Goal: Task Accomplishment & Management: Manage account settings

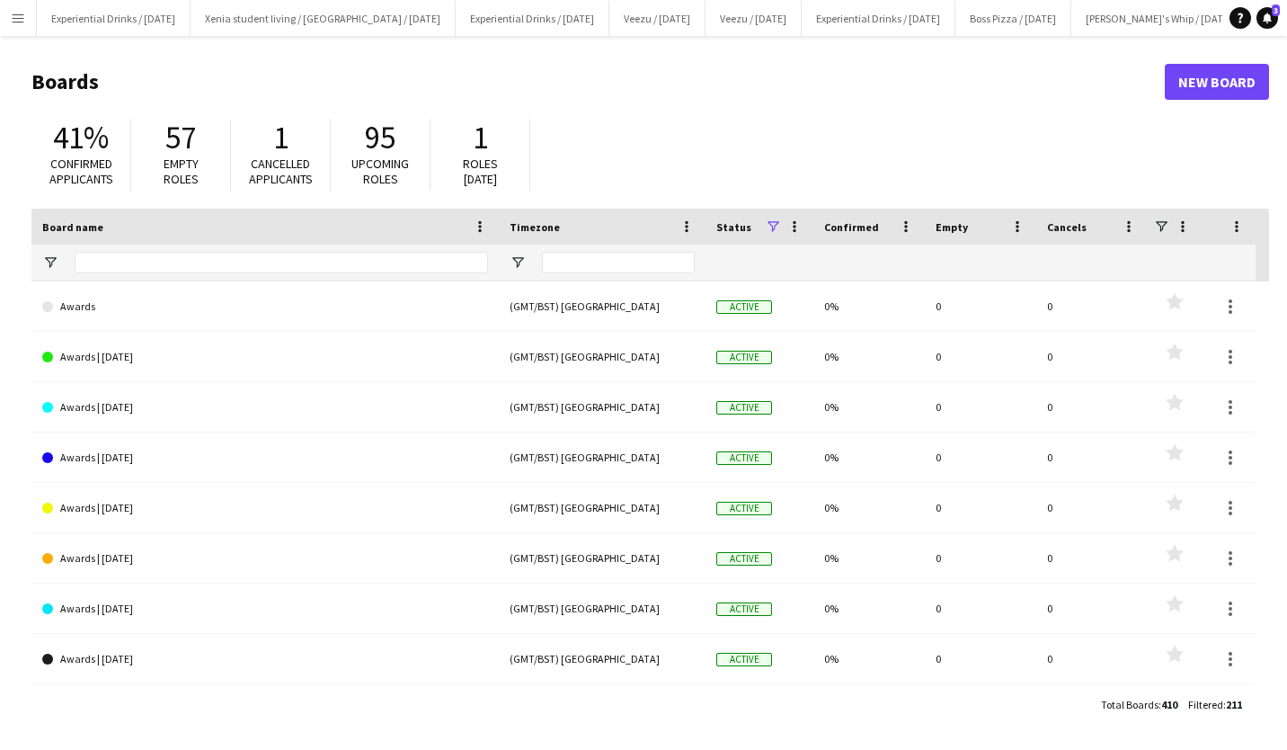
click at [18, 17] on app-icon "Menu" at bounding box center [18, 18] width 14 height 14
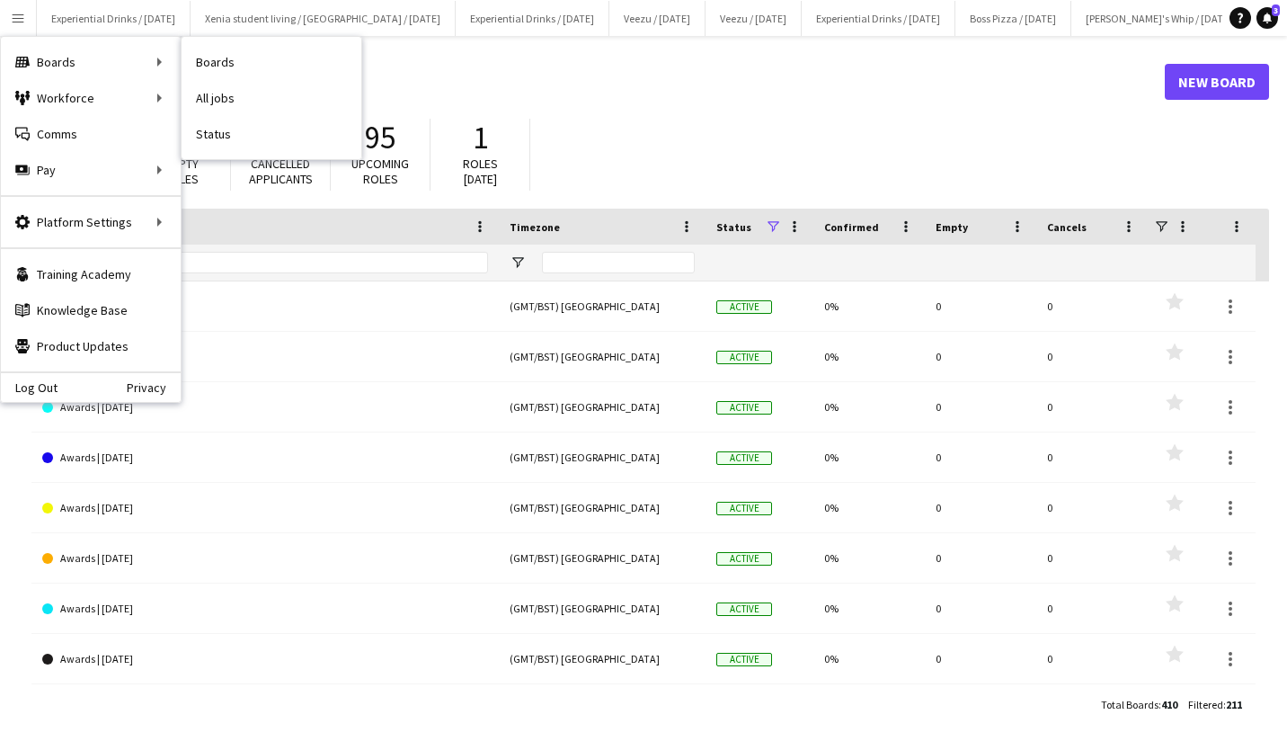
click at [227, 97] on link "All jobs" at bounding box center [272, 98] width 180 height 36
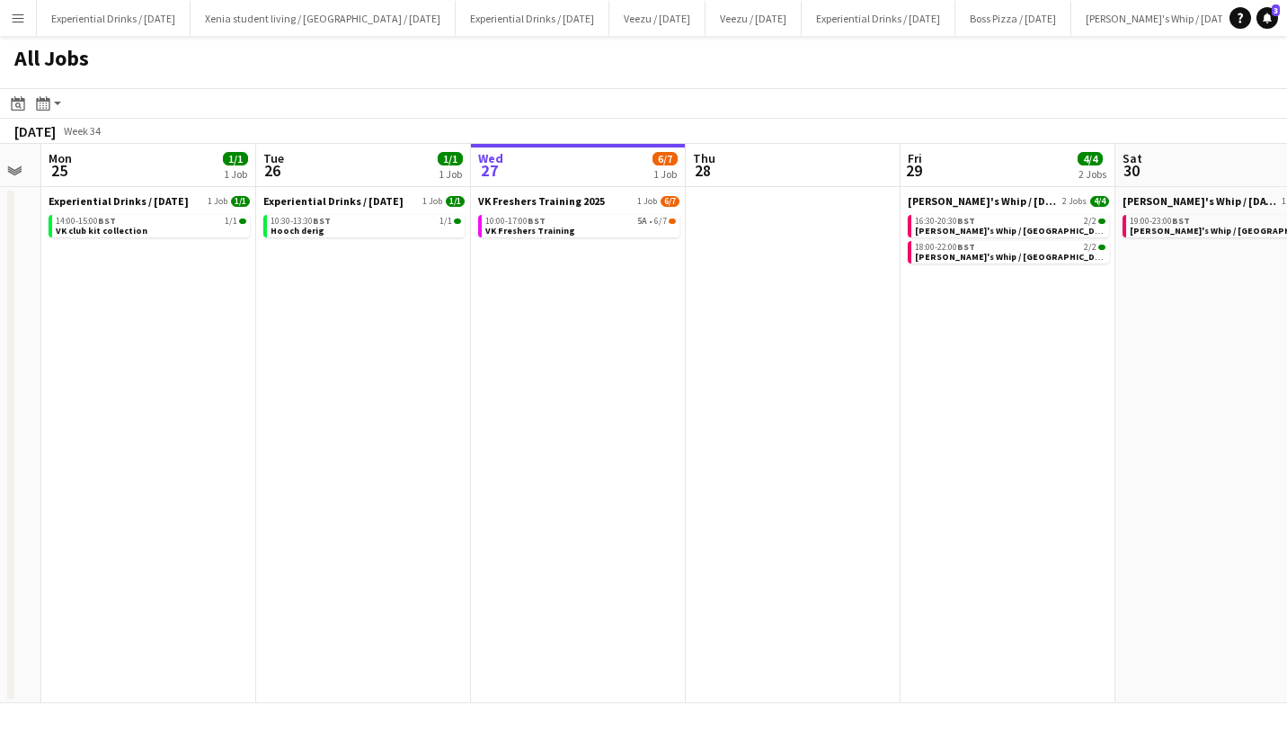
scroll to position [0, 381]
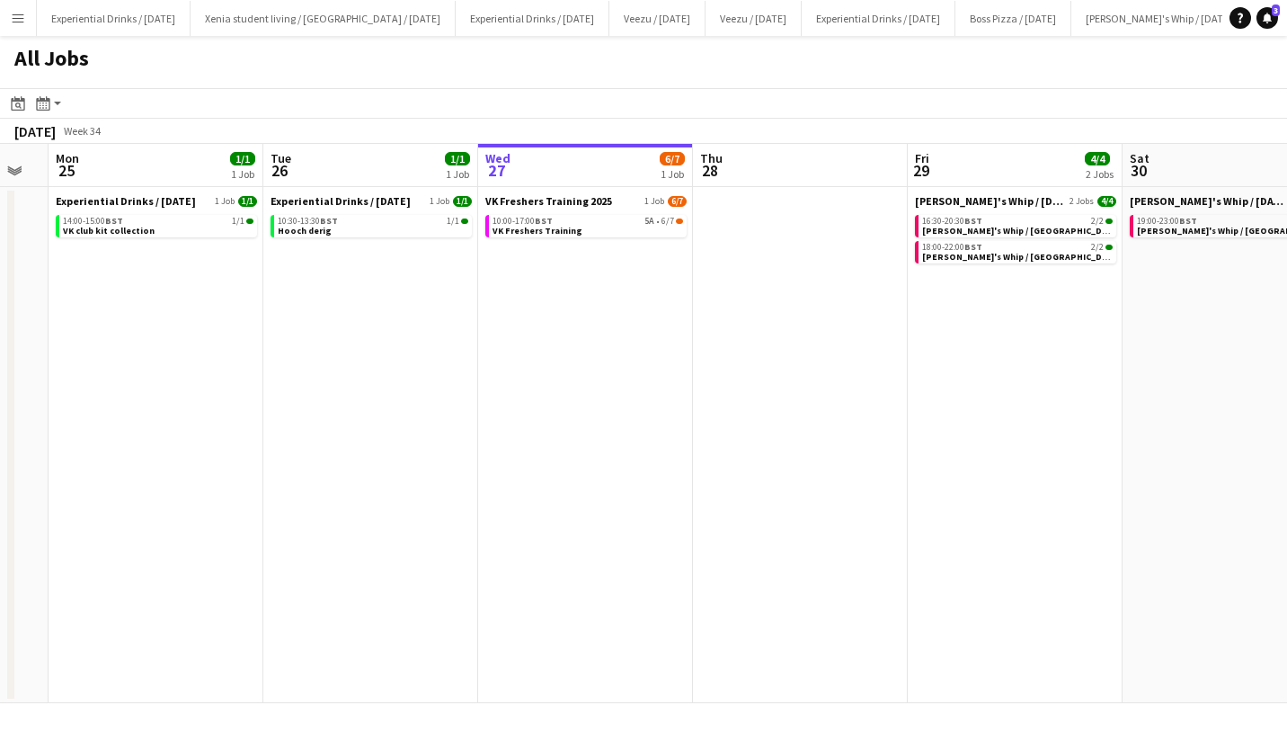
click at [547, 222] on span "BST" at bounding box center [544, 221] width 18 height 12
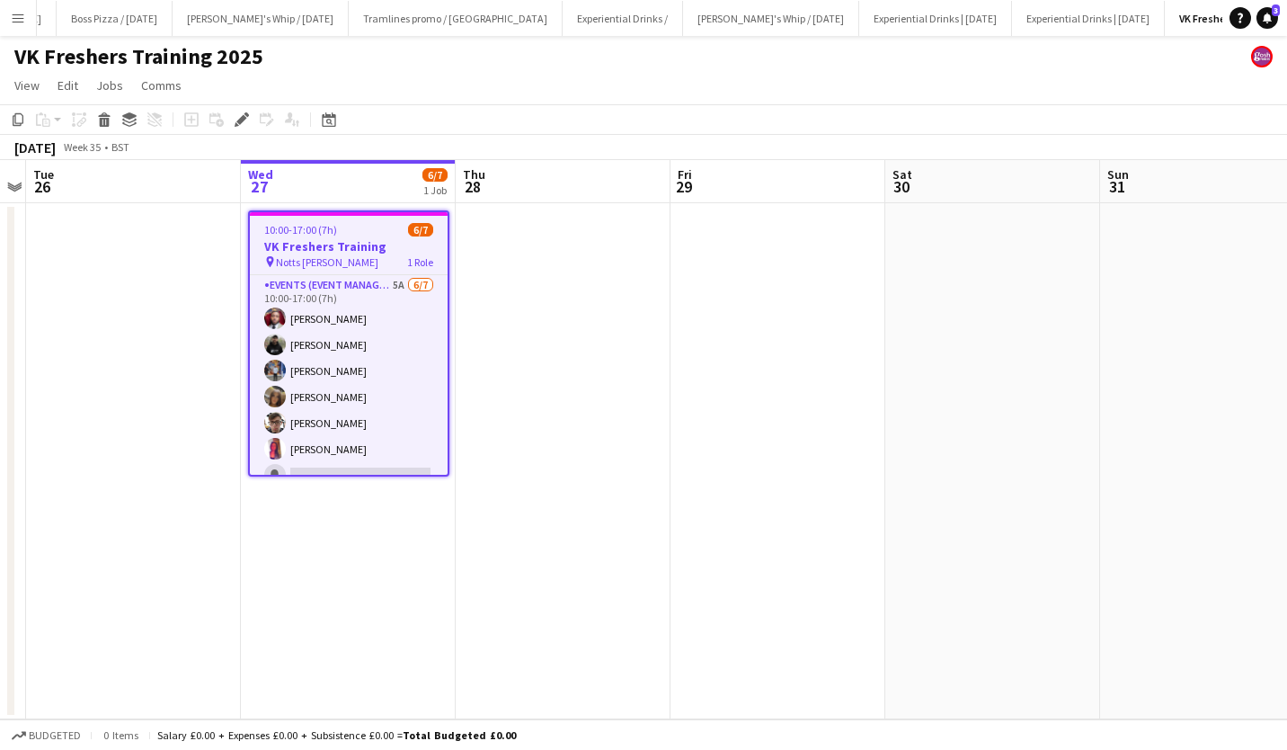
scroll to position [18, 0]
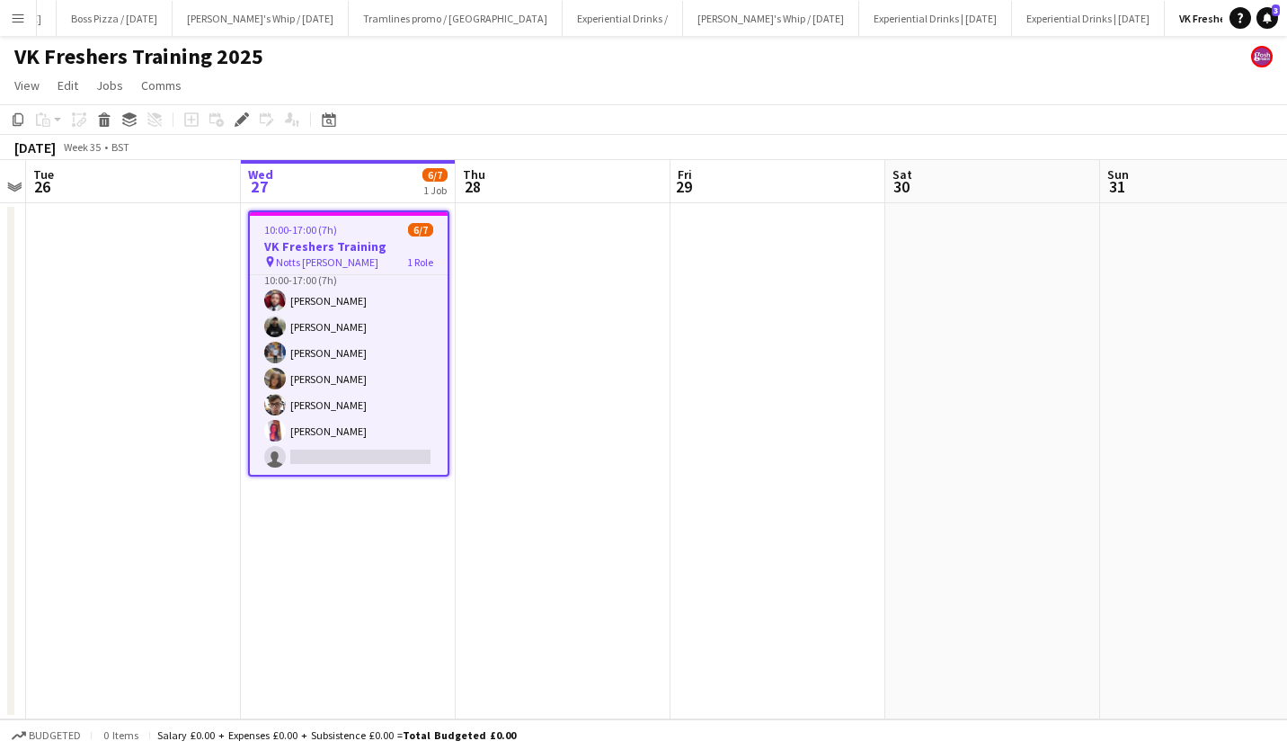
click at [320, 321] on app-card-role "Events (Event Manager) 5A 6/7 10:00-17:00 (7h) TERRELL BROWN Ray Laybourn Callu…" at bounding box center [349, 365] width 198 height 217
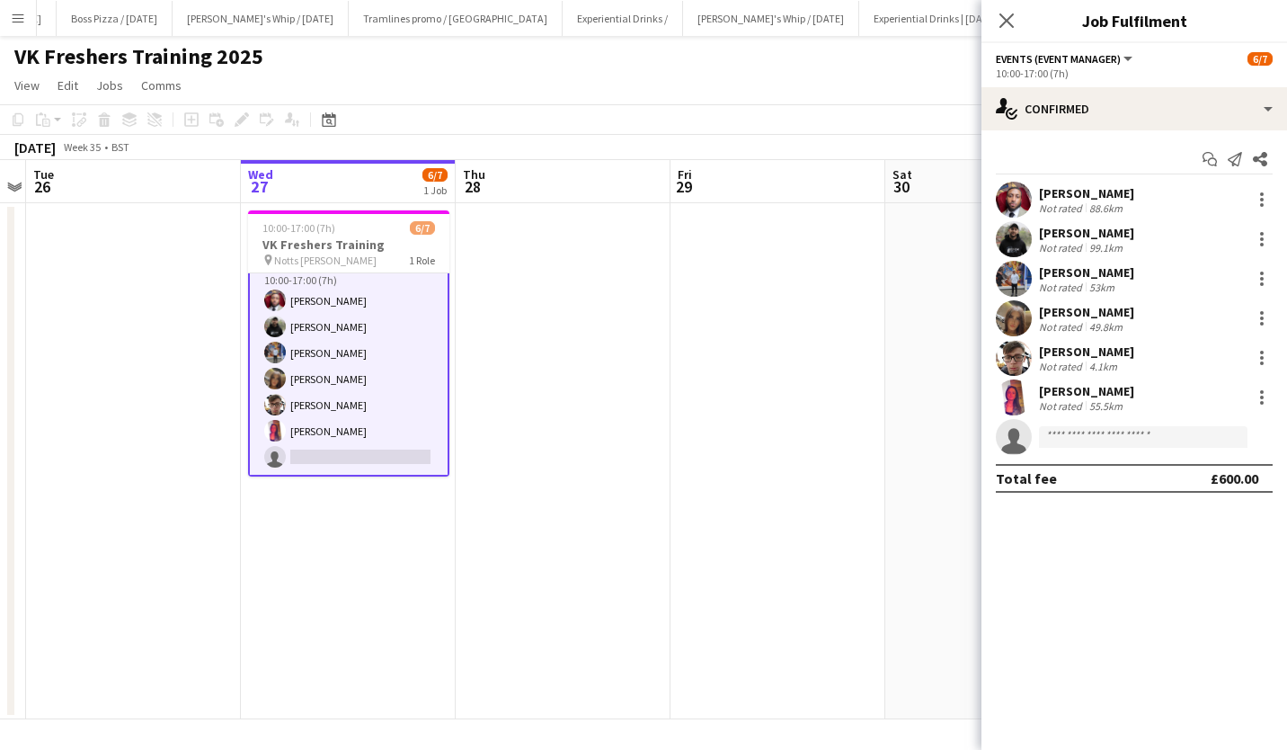
click at [1265, 235] on div at bounding box center [1262, 239] width 22 height 22
click at [1194, 449] on span "Remove" at bounding box center [1174, 444] width 54 height 15
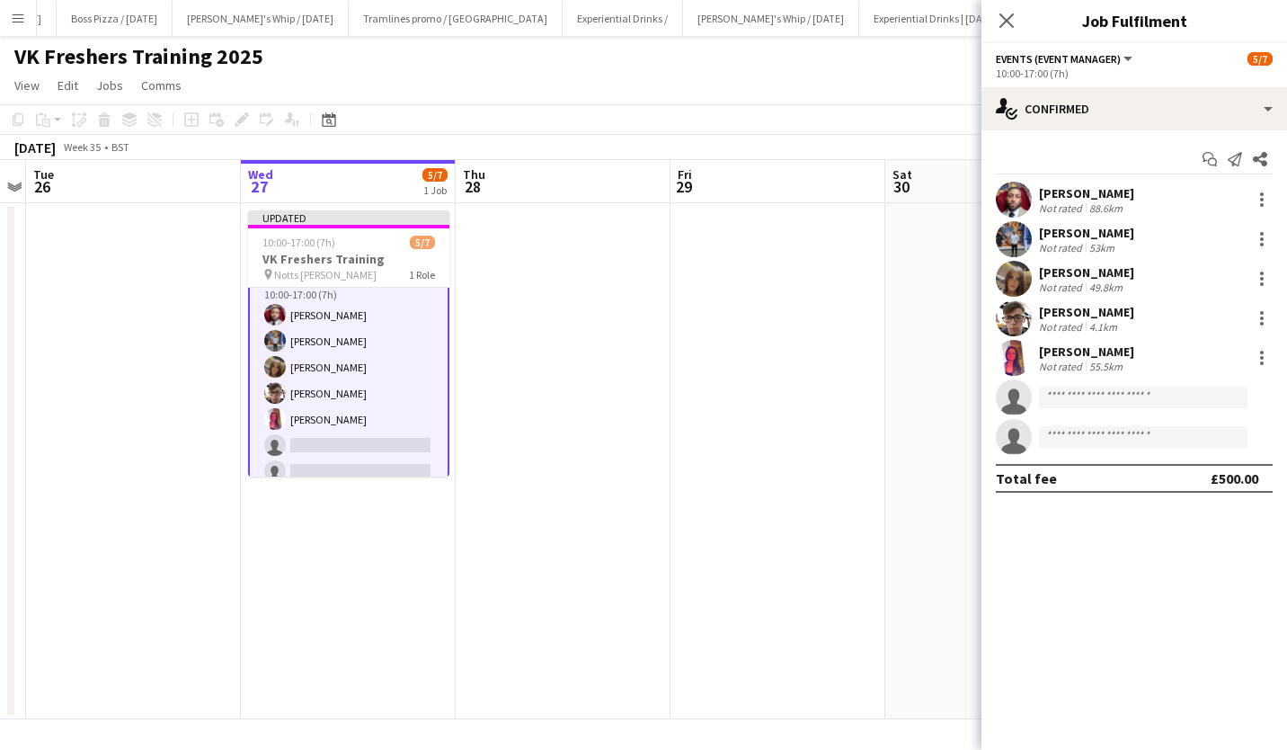
click at [1263, 359] on div at bounding box center [1262, 358] width 22 height 22
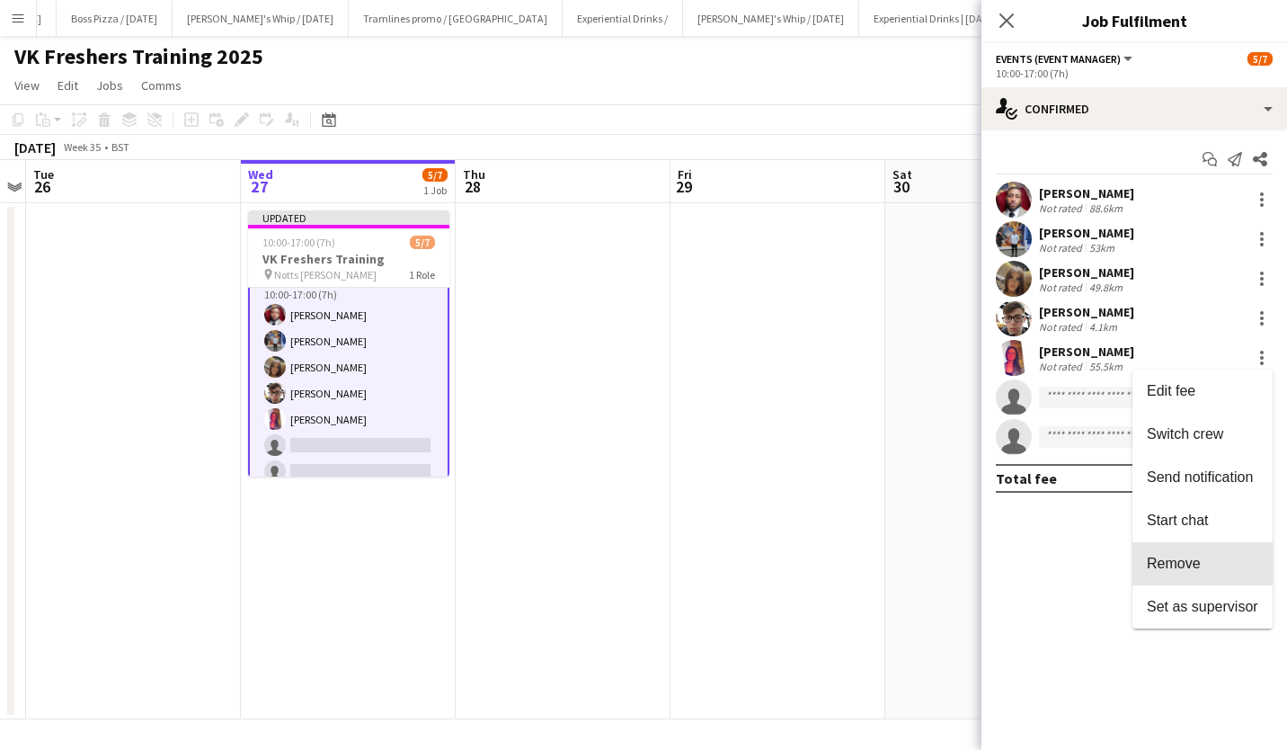
click at [1209, 554] on button "Remove" at bounding box center [1202, 563] width 140 height 43
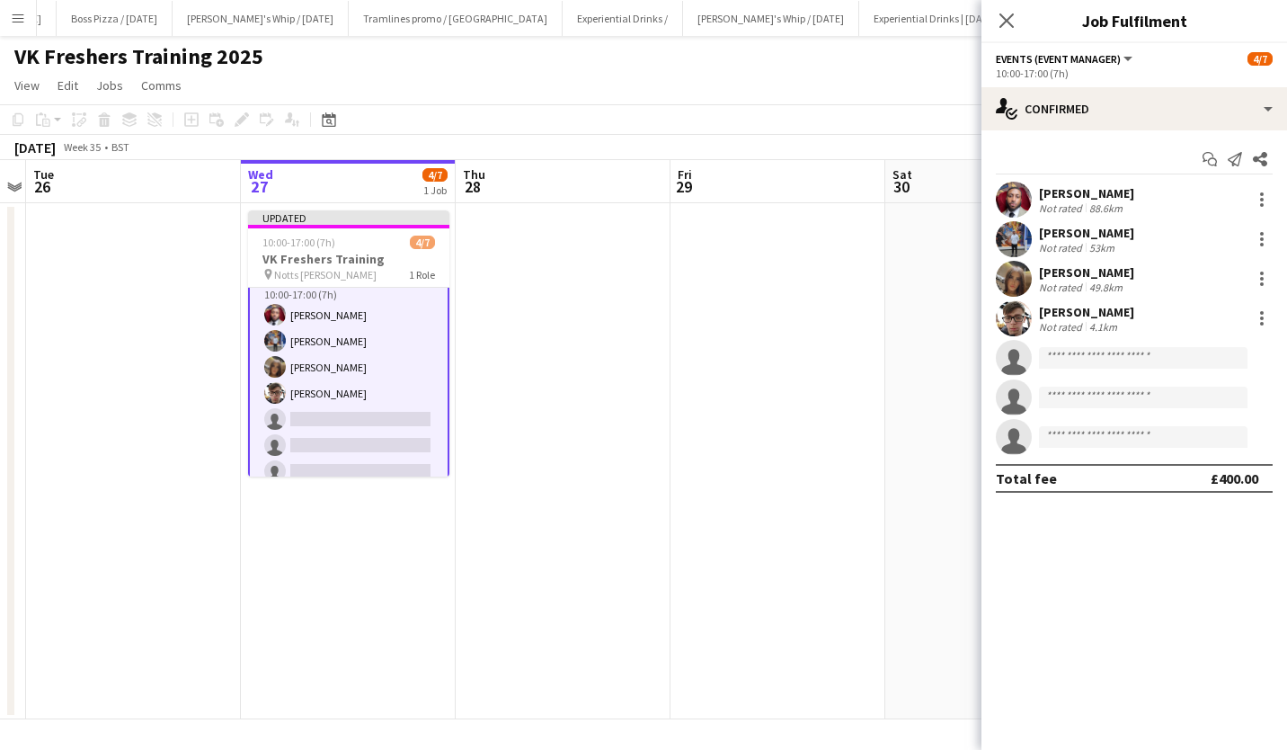
click at [355, 253] on h3 "VK Freshers Training" at bounding box center [348, 259] width 201 height 16
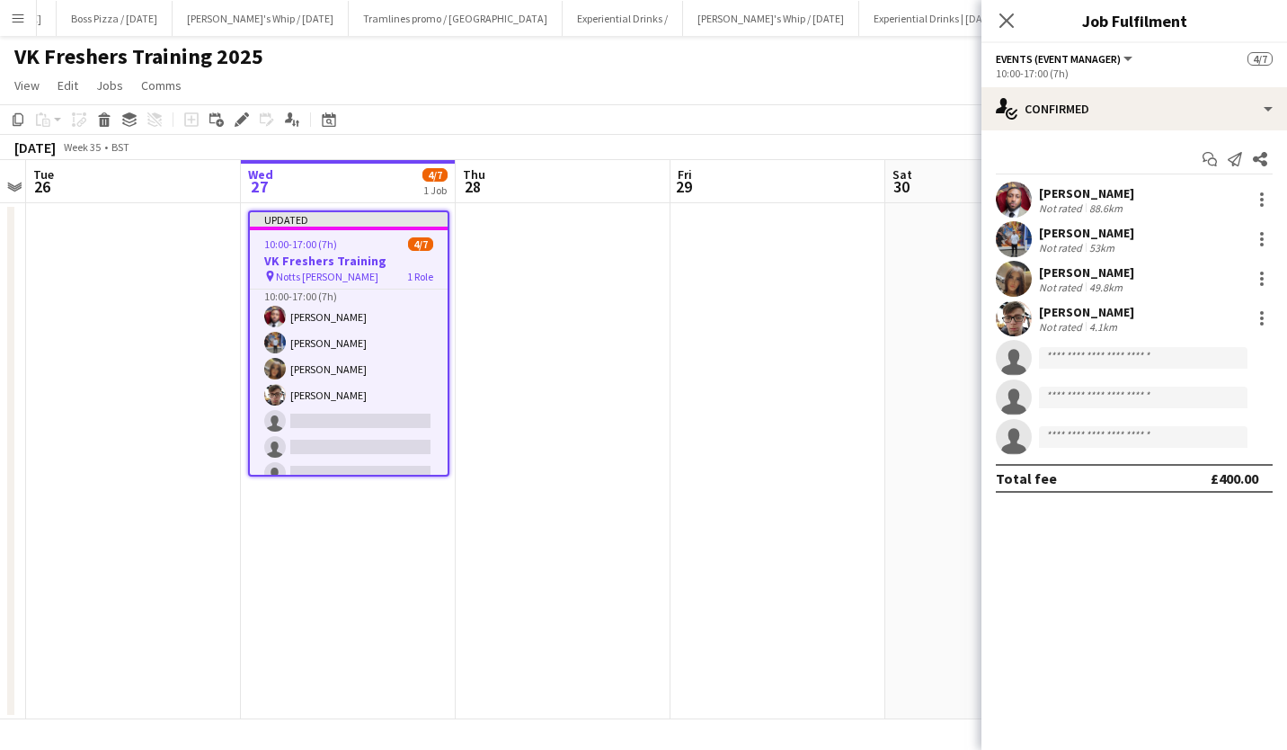
click at [238, 111] on div "Edit" at bounding box center [242, 120] width 22 height 22
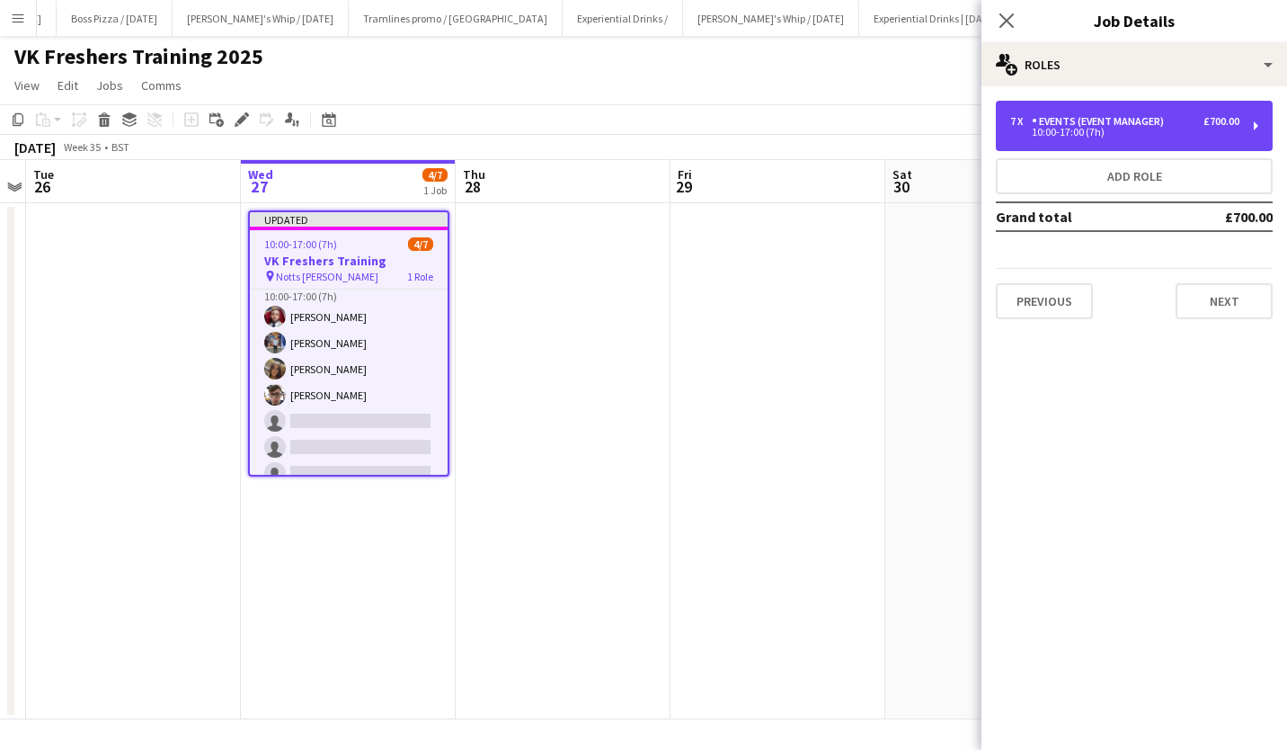
click at [1196, 125] on div "7 x Events (Event Manager) £700.00" at bounding box center [1124, 121] width 229 height 13
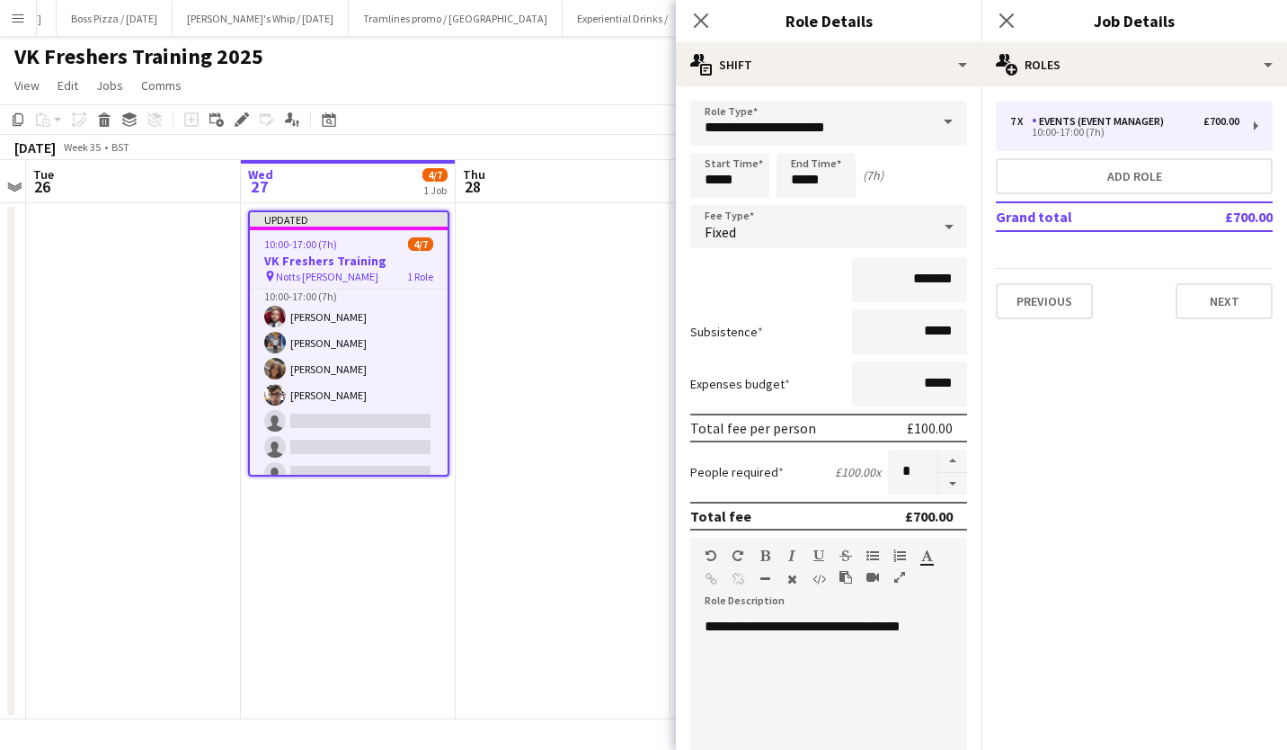
click at [940, 481] on button "button" at bounding box center [952, 484] width 29 height 22
type input "*"
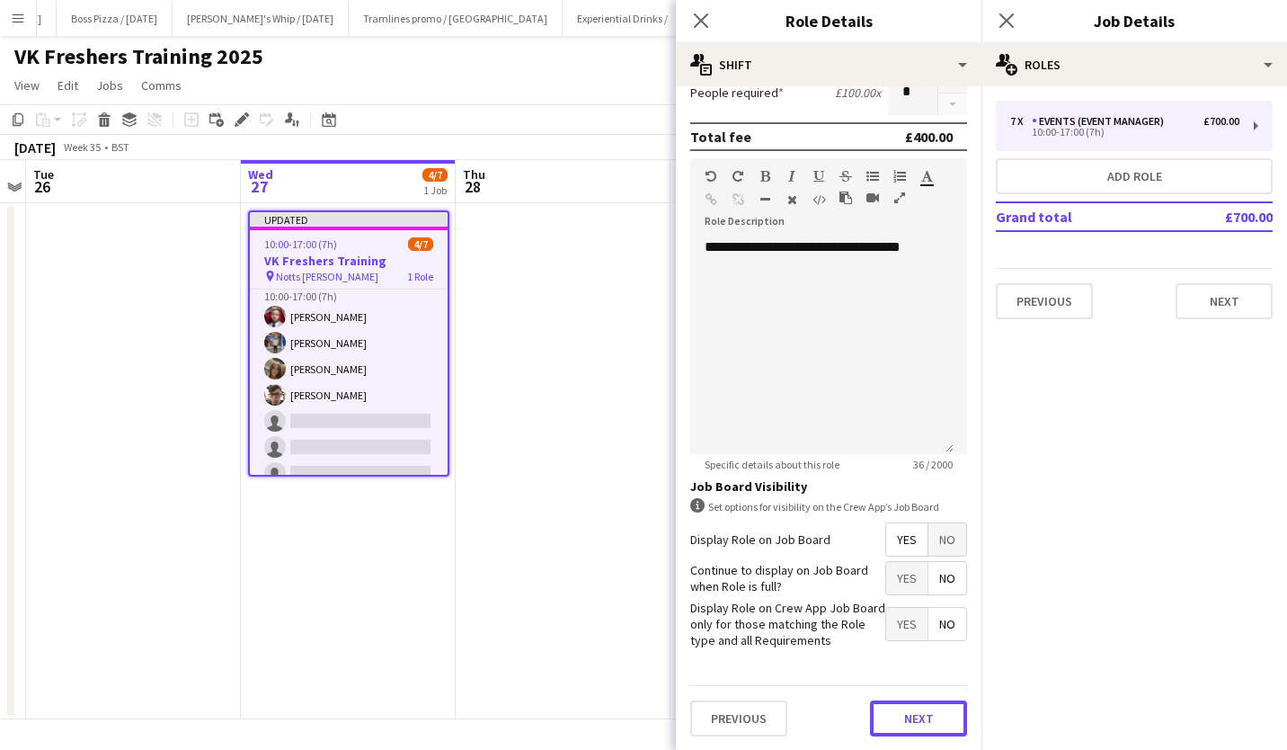
click at [914, 717] on button "Next" at bounding box center [918, 718] width 97 height 36
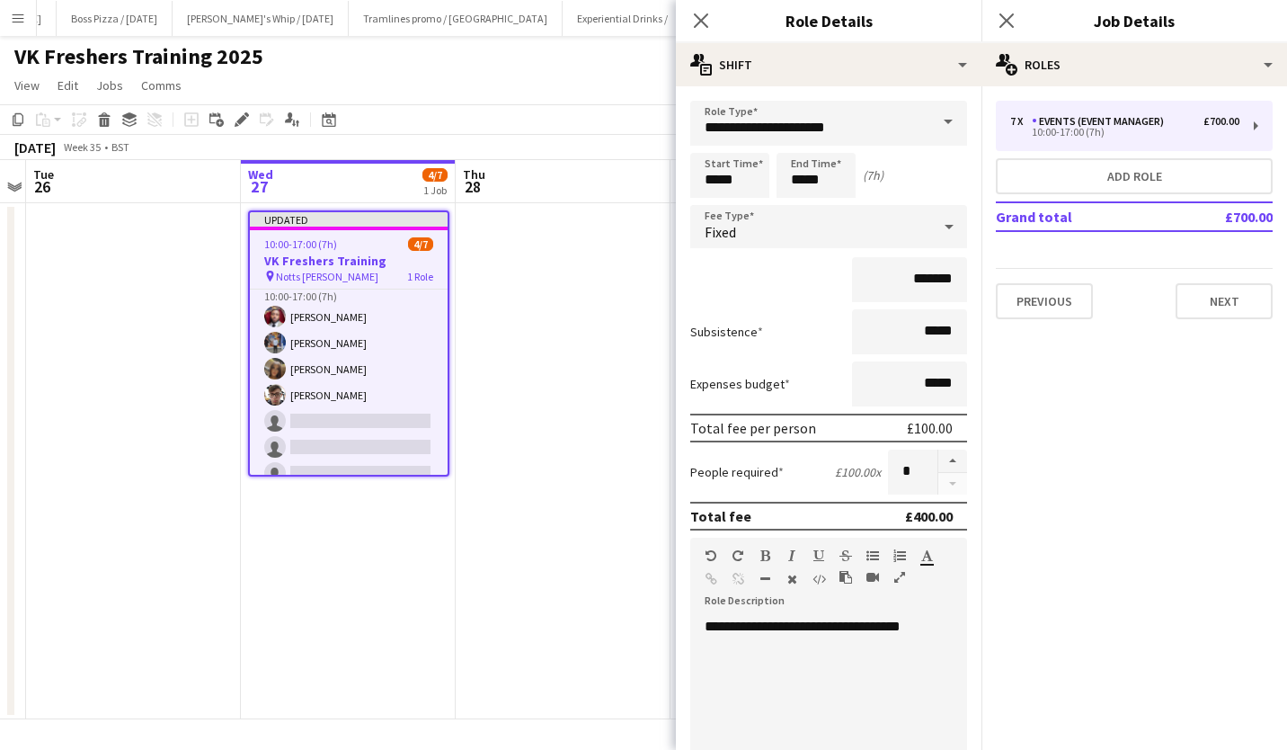
scroll to position [0, 0]
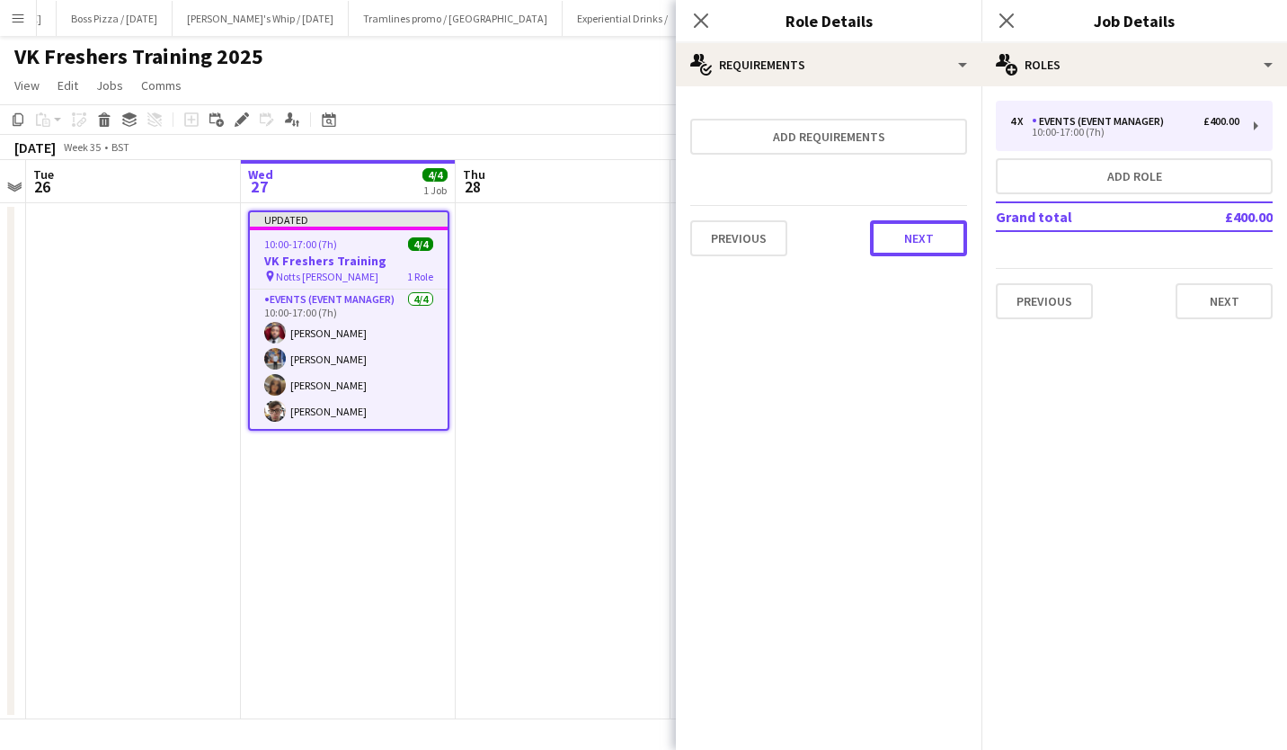
click at [915, 245] on button "Next" at bounding box center [918, 238] width 97 height 36
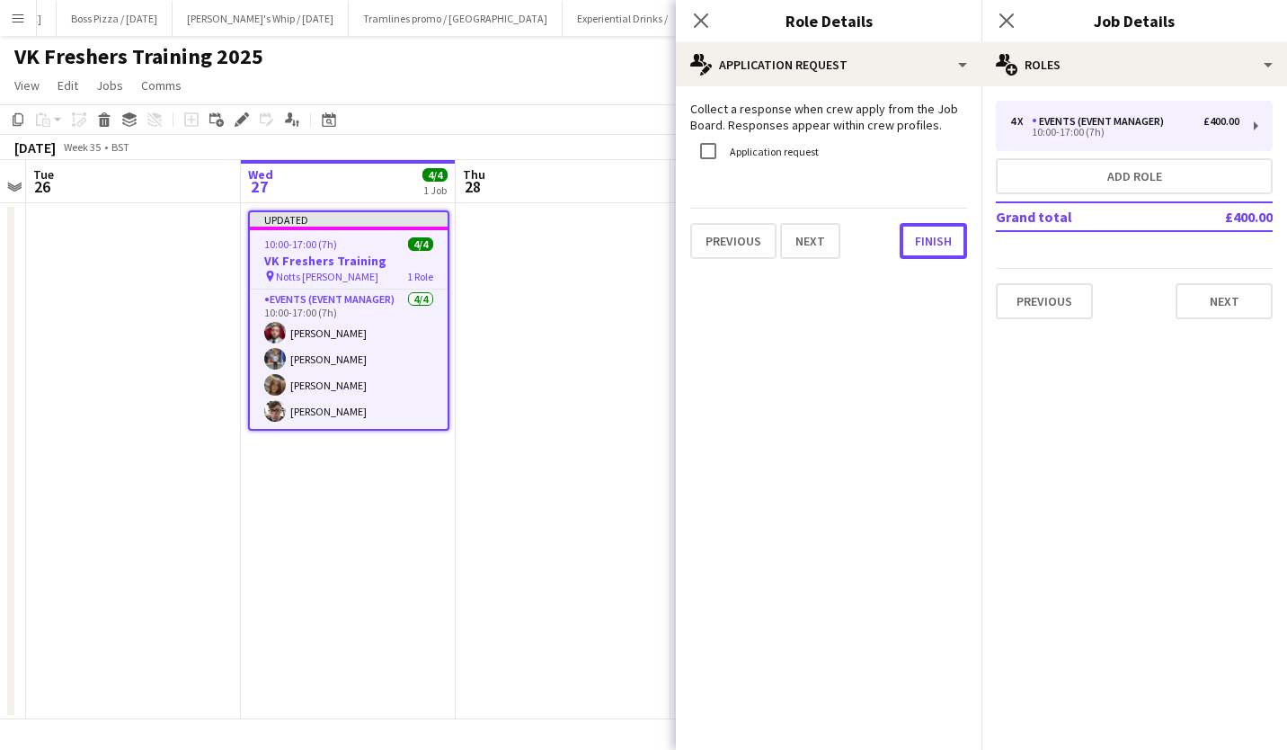
click at [915, 245] on button "Finish" at bounding box center [933, 241] width 67 height 36
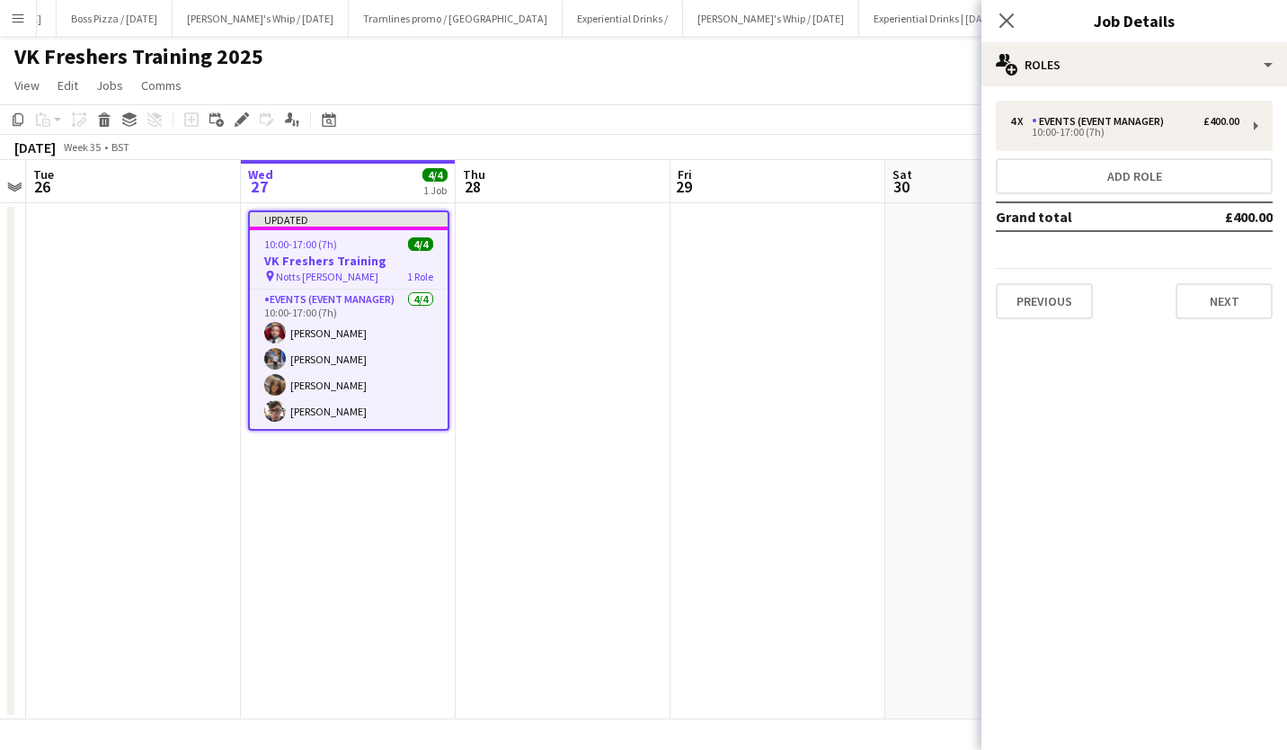
click at [1008, 20] on icon "Close pop-in" at bounding box center [1006, 20] width 14 height 14
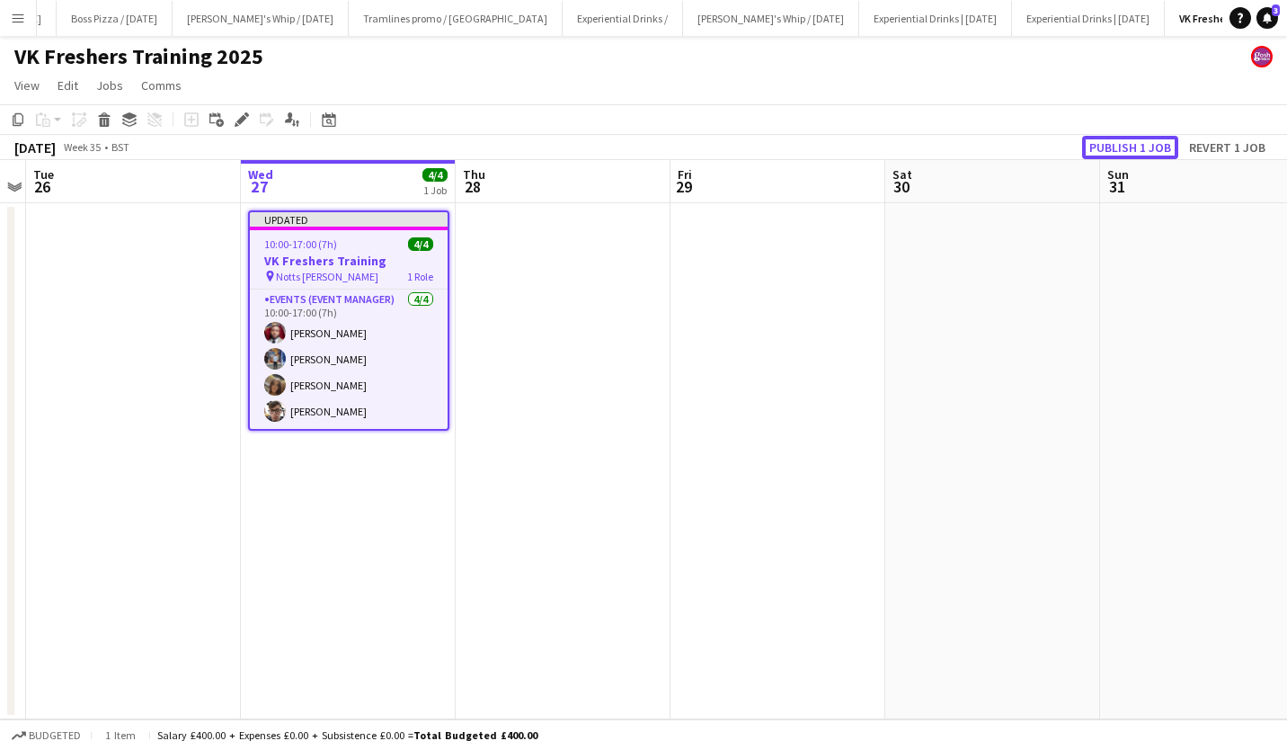
click at [1121, 150] on button "Publish 1 job" at bounding box center [1130, 147] width 96 height 23
